Goal: Transaction & Acquisition: Purchase product/service

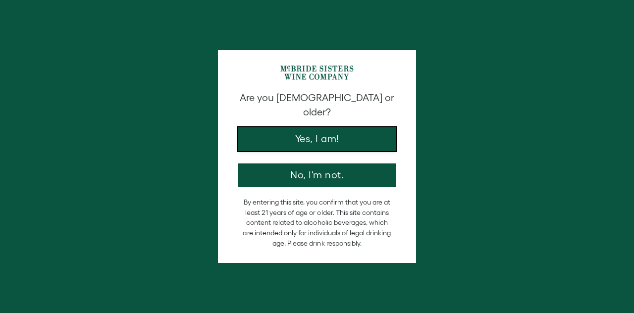
click at [313, 127] on button "Yes, I am!" at bounding box center [317, 139] width 159 height 24
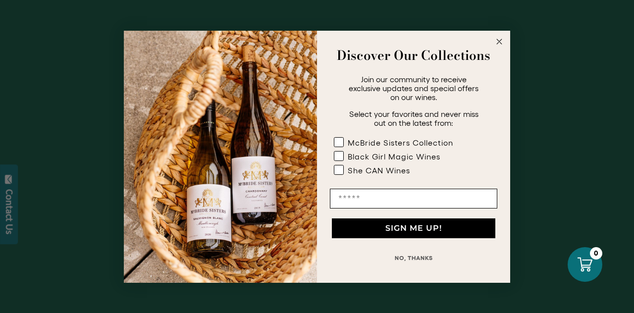
click at [502, 41] on circle "Close dialog" at bounding box center [499, 41] width 11 height 11
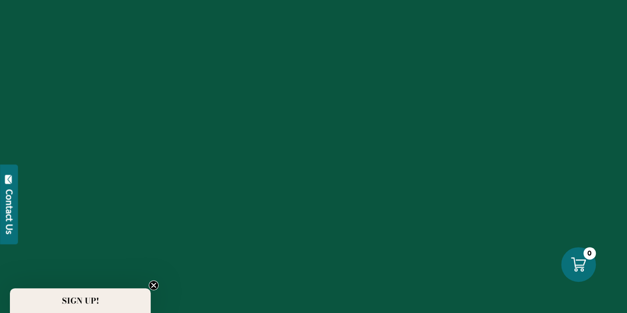
scroll to position [114, 0]
click at [157, 284] on circle "Close teaser" at bounding box center [153, 285] width 9 height 9
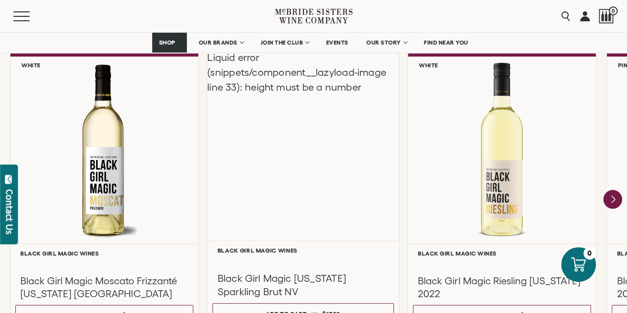
scroll to position [862, 0]
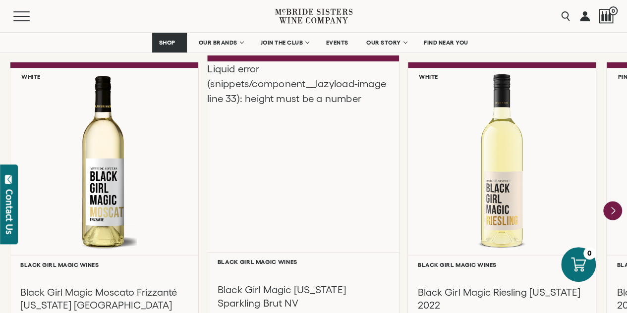
click at [334, 230] on div "Liquid error (snippets/component__lazyload-image line 33): height must be a num…" at bounding box center [303, 156] width 192 height 191
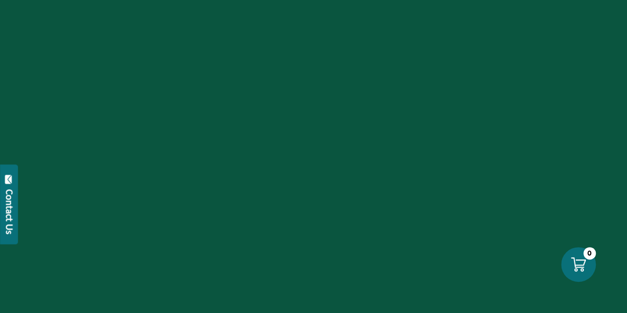
click at [268, 313] on div at bounding box center [313, 156] width 627 height 313
